Goal: Information Seeking & Learning: Learn about a topic

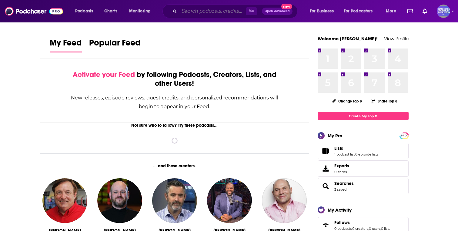
click at [220, 9] on input "Search podcasts, credits, & more..." at bounding box center [212, 11] width 67 height 10
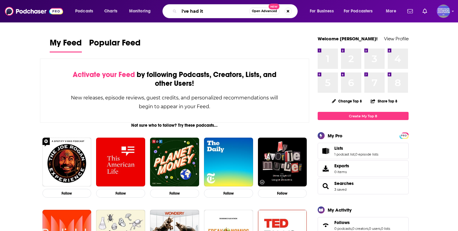
type input "i've had it"
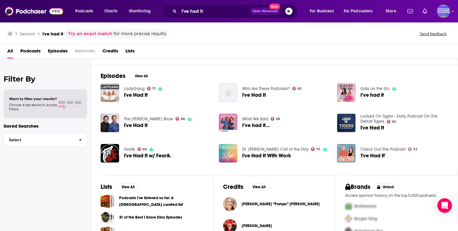
scroll to position [111, 0]
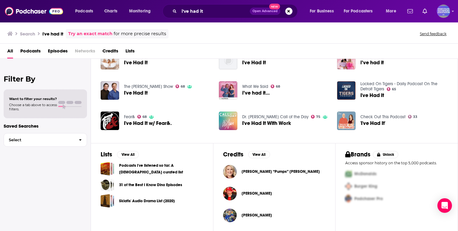
click at [266, 171] on span "[PERSON_NAME] “Pumps” [PERSON_NAME]" at bounding box center [280, 171] width 78 height 5
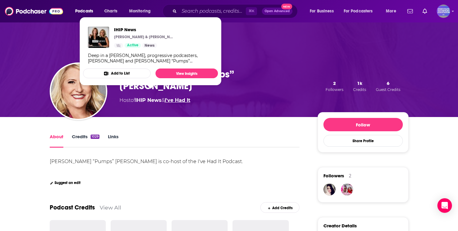
click at [190, 97] on link "I've Had It" at bounding box center [178, 100] width 26 height 6
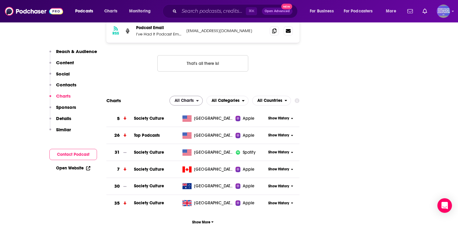
scroll to position [619, 0]
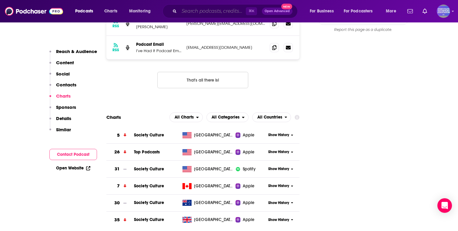
click at [205, 13] on input "Search podcasts, credits, & more..." at bounding box center [212, 11] width 67 height 10
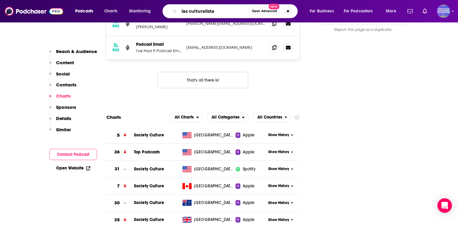
type input "las culturalistas"
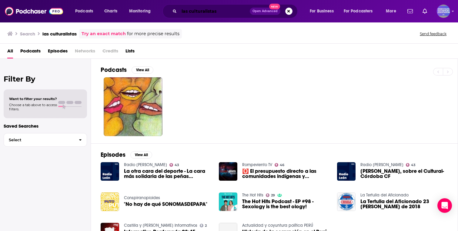
click at [207, 12] on input "las culturalistas" at bounding box center [214, 11] width 71 height 10
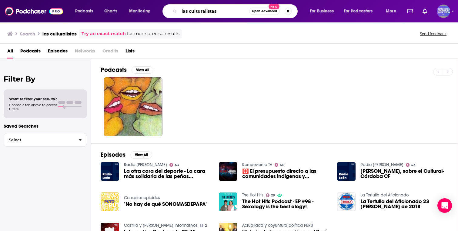
click at [207, 12] on input "las culturalistas" at bounding box center [214, 11] width 70 height 10
type input "l"
type input "[PERSON_NAME]"
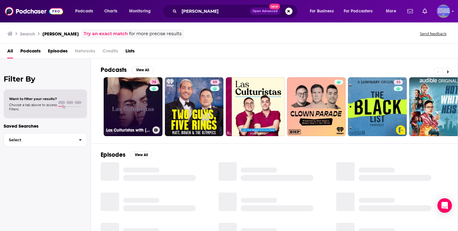
click at [116, 109] on link "78 Las Culturistas with [PERSON_NAME] and [PERSON_NAME]" at bounding box center [133, 106] width 59 height 59
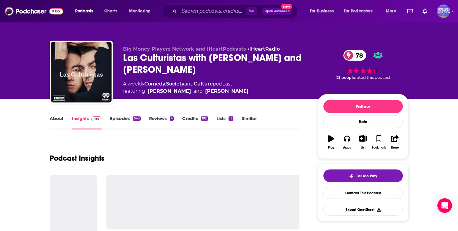
click at [124, 121] on link "Episodes 543" at bounding box center [125, 122] width 30 height 14
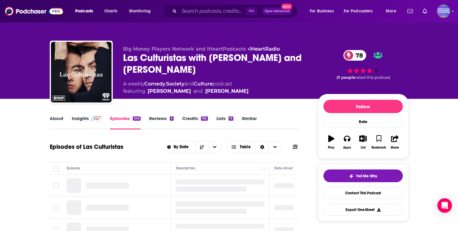
click at [83, 118] on link "Insights" at bounding box center [87, 122] width 30 height 14
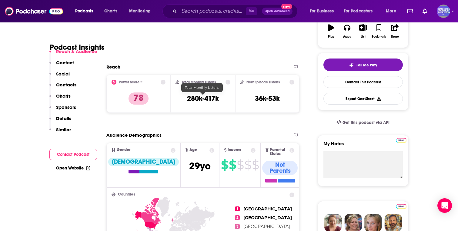
scroll to position [133, 0]
